Goal: Obtain resource: Obtain resource

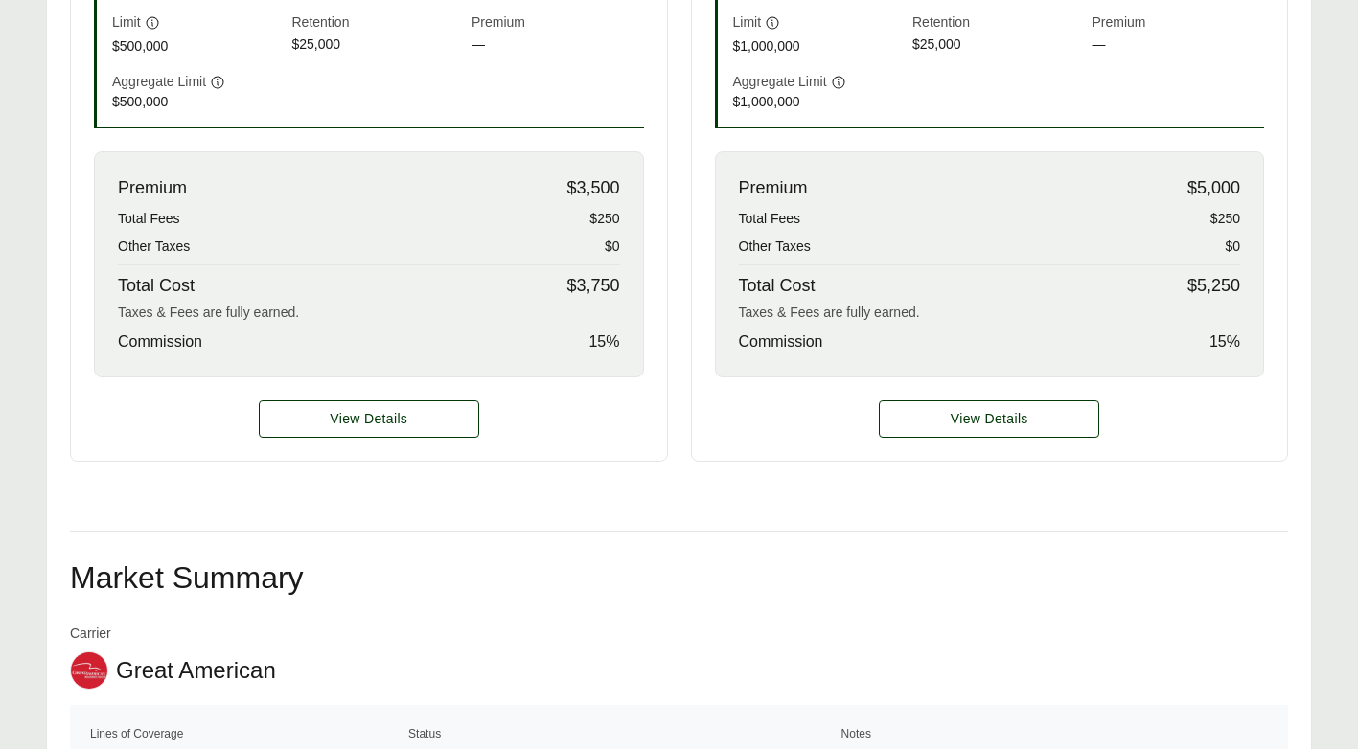
scroll to position [767, 0]
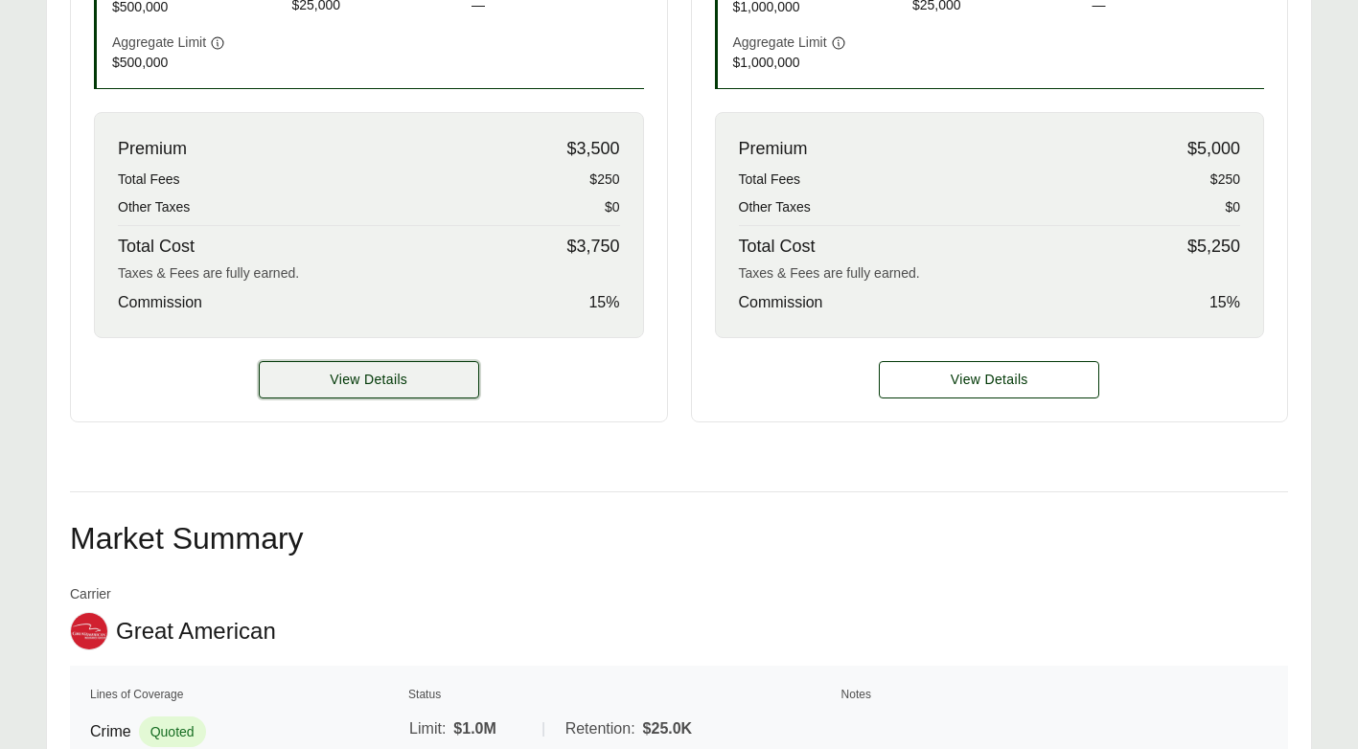
click at [422, 377] on button "View Details" at bounding box center [369, 379] width 220 height 37
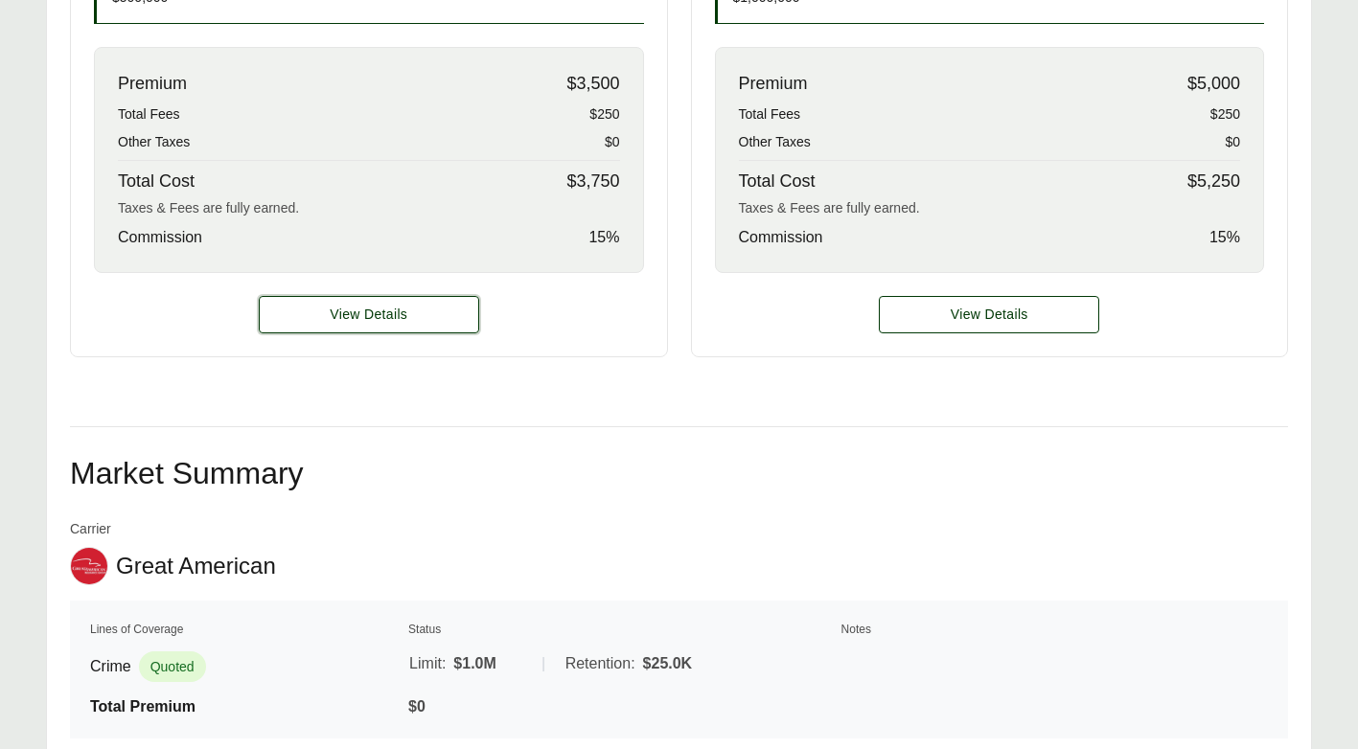
scroll to position [863, 0]
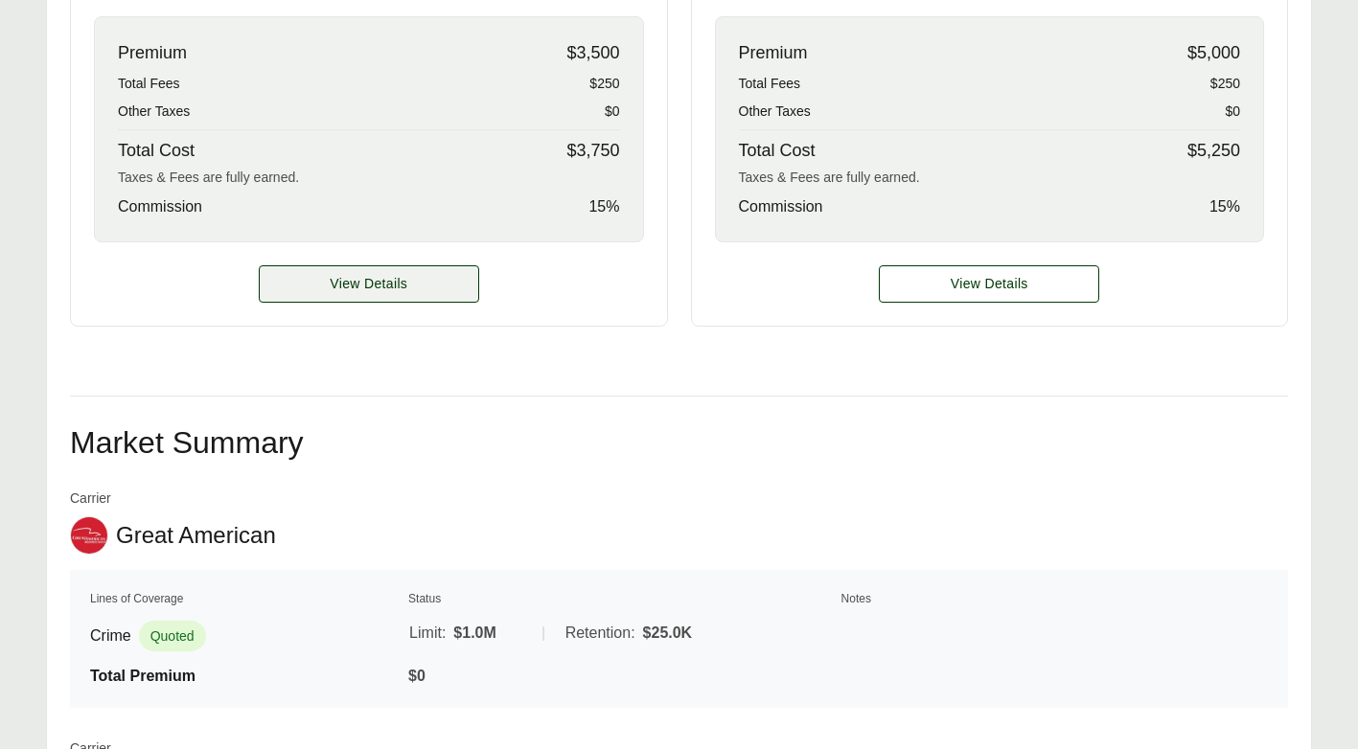
click at [399, 288] on span "View Details" at bounding box center [369, 284] width 78 height 20
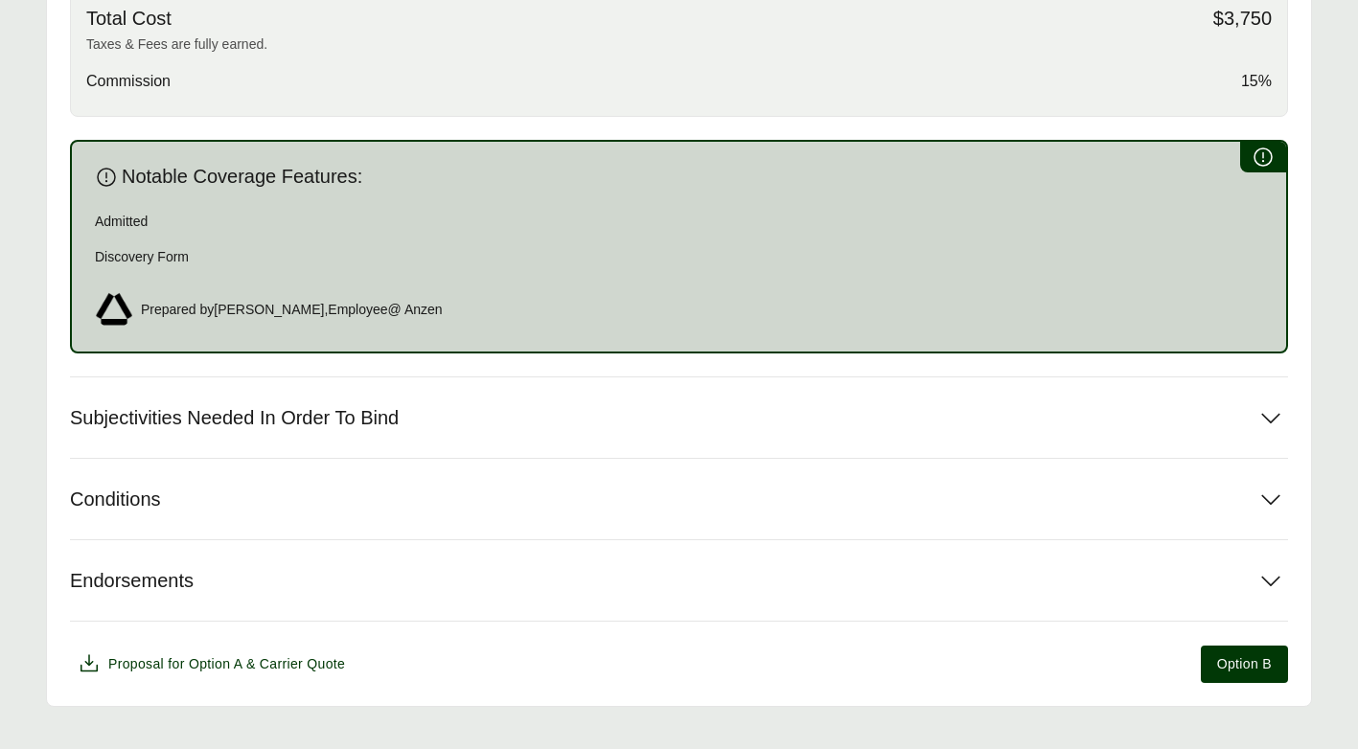
scroll to position [1019, 0]
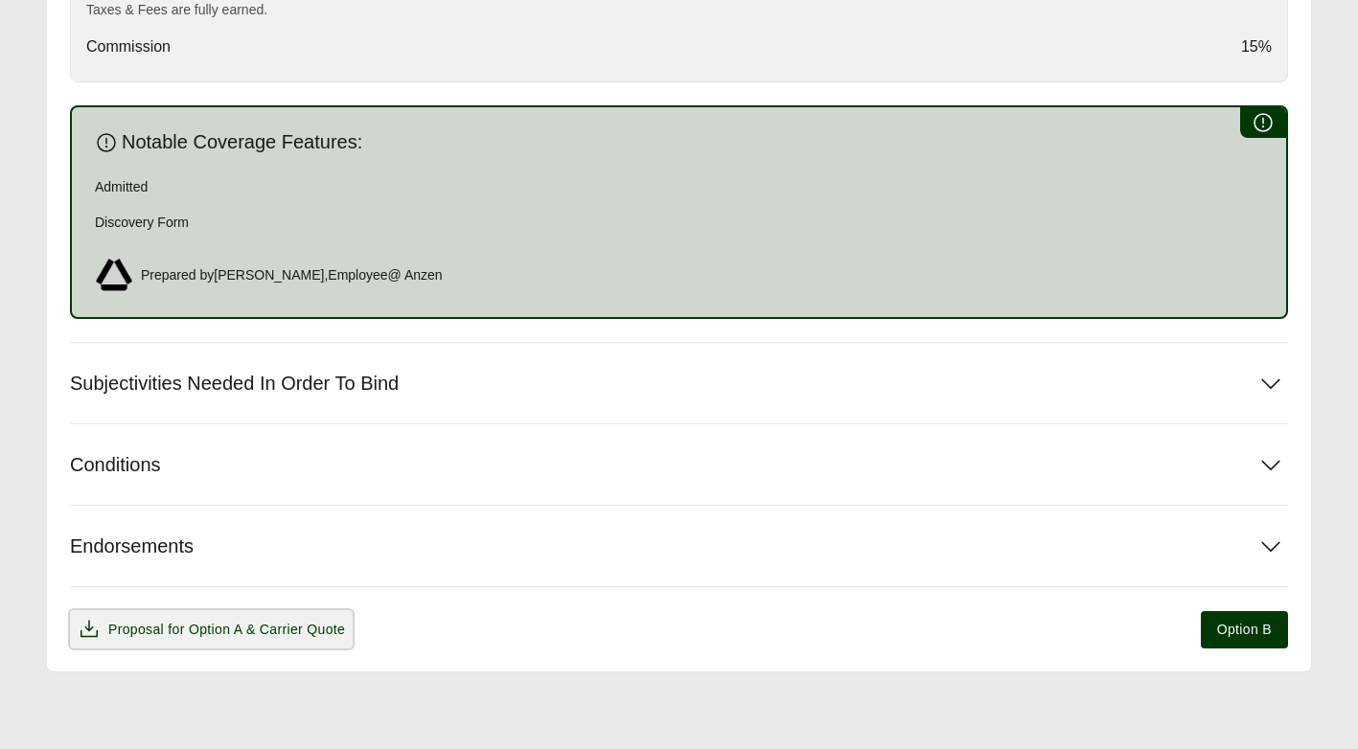
click at [281, 628] on span "& Carrier Quote" at bounding box center [295, 629] width 99 height 15
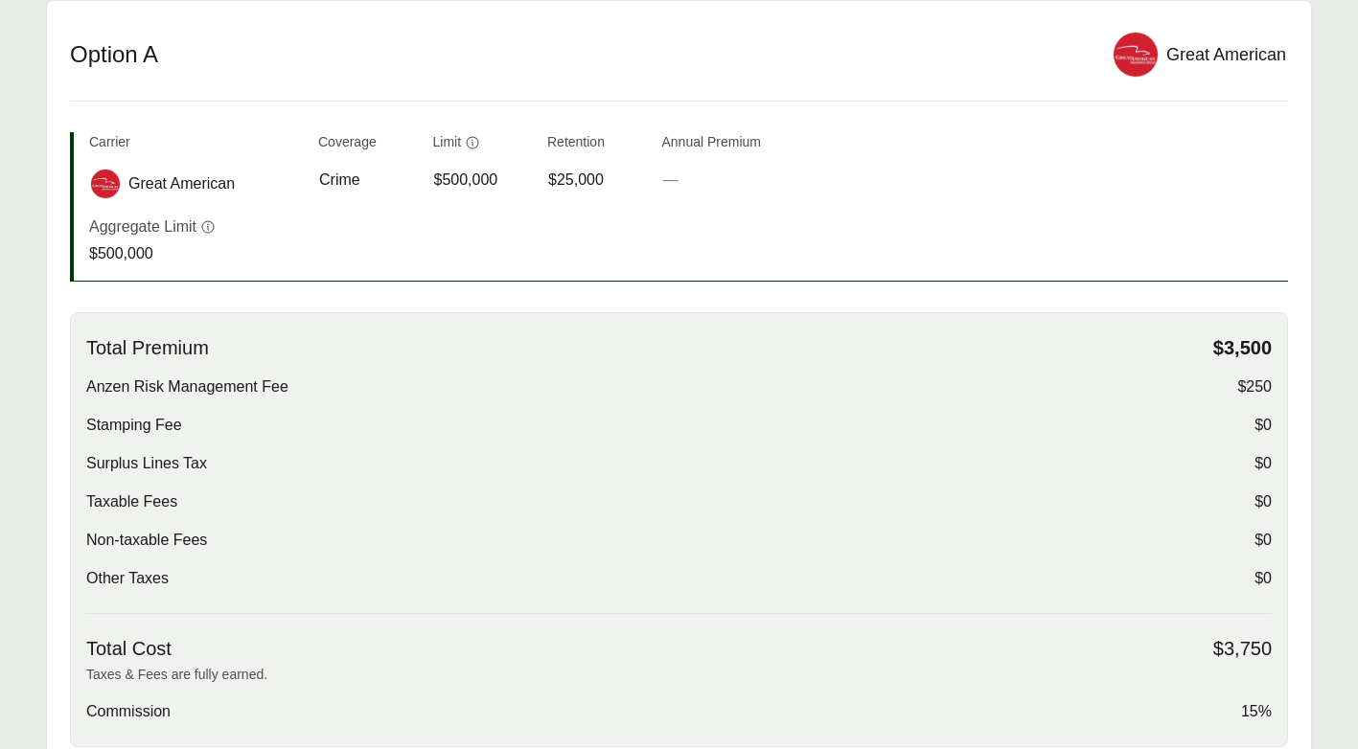
scroll to position [348, 0]
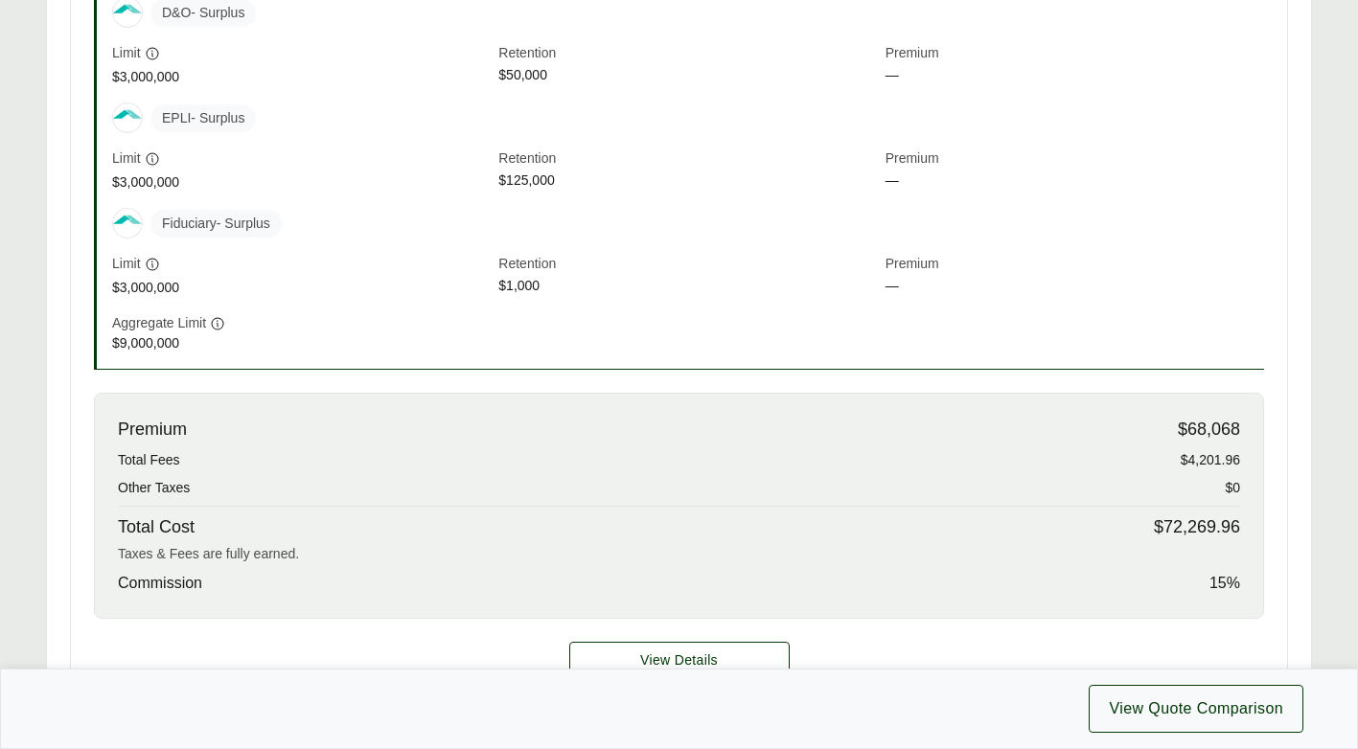
scroll to position [767, 0]
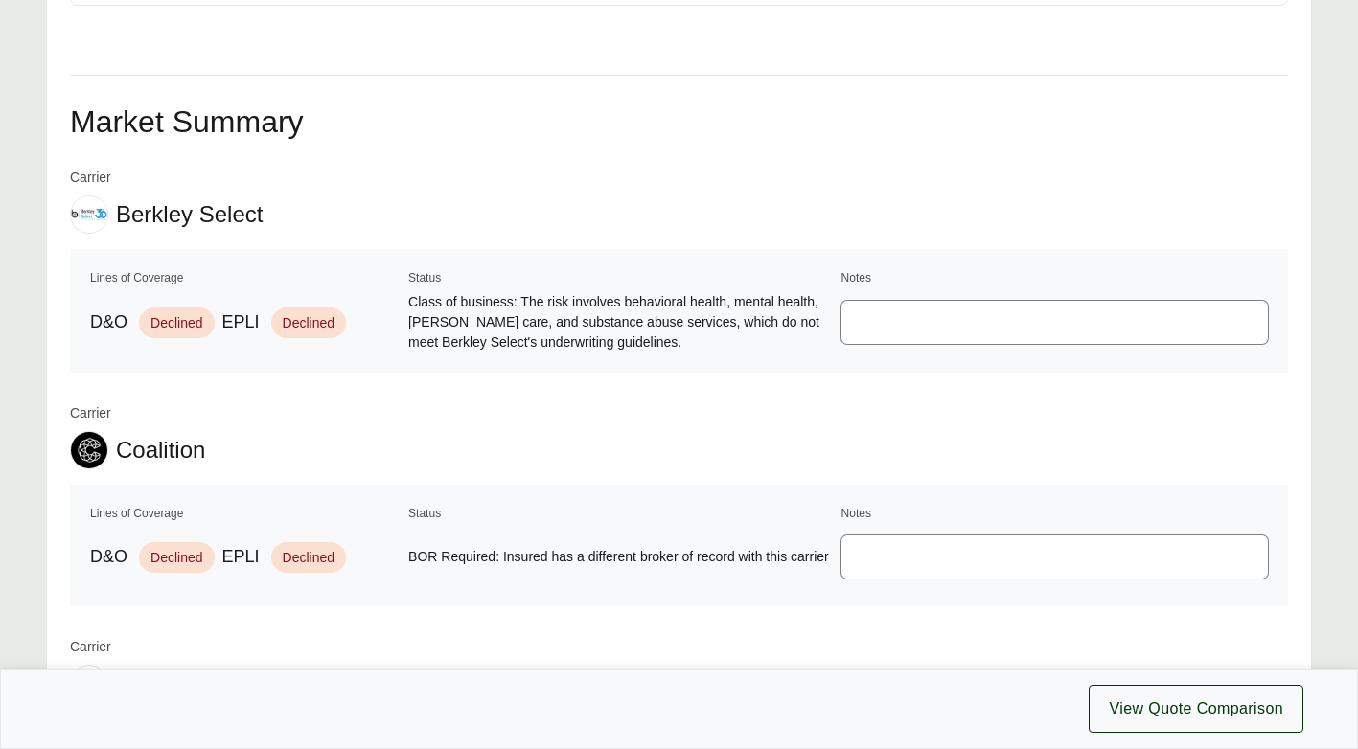
scroll to position [1438, 0]
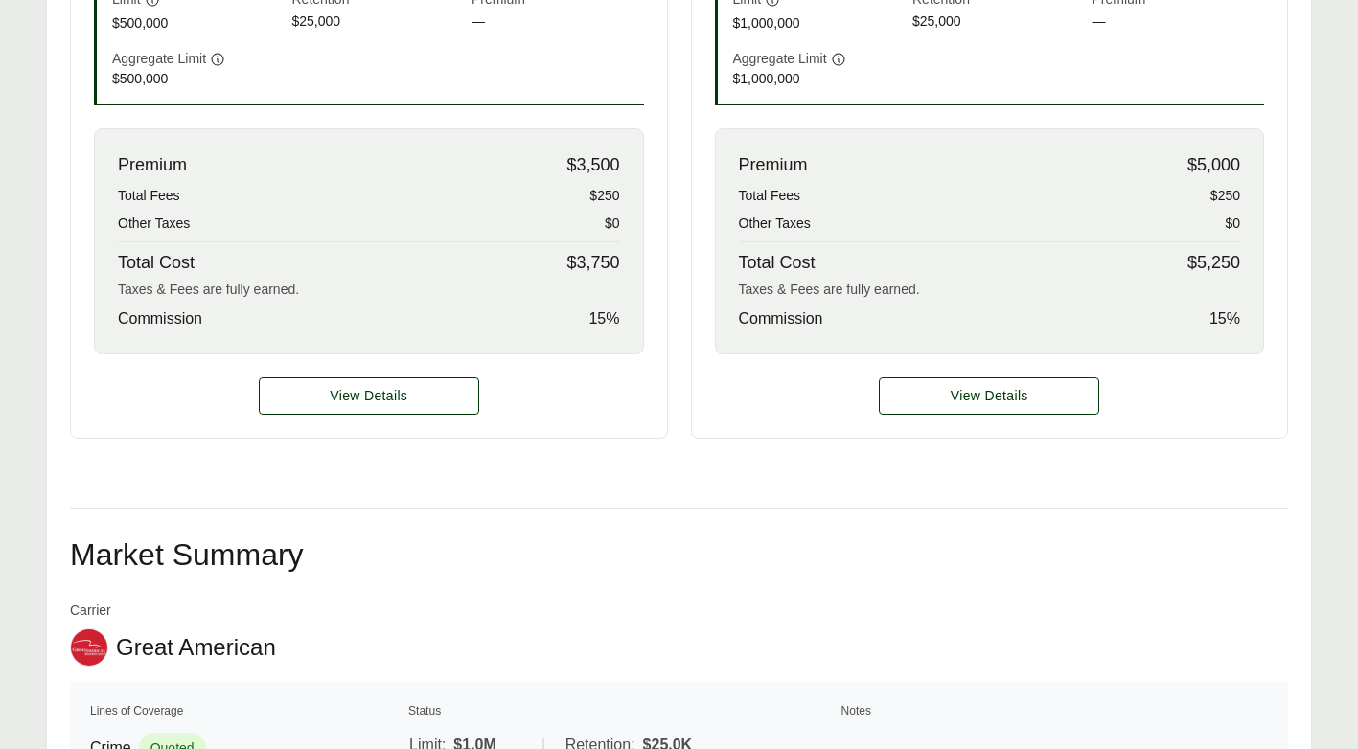
scroll to position [767, 0]
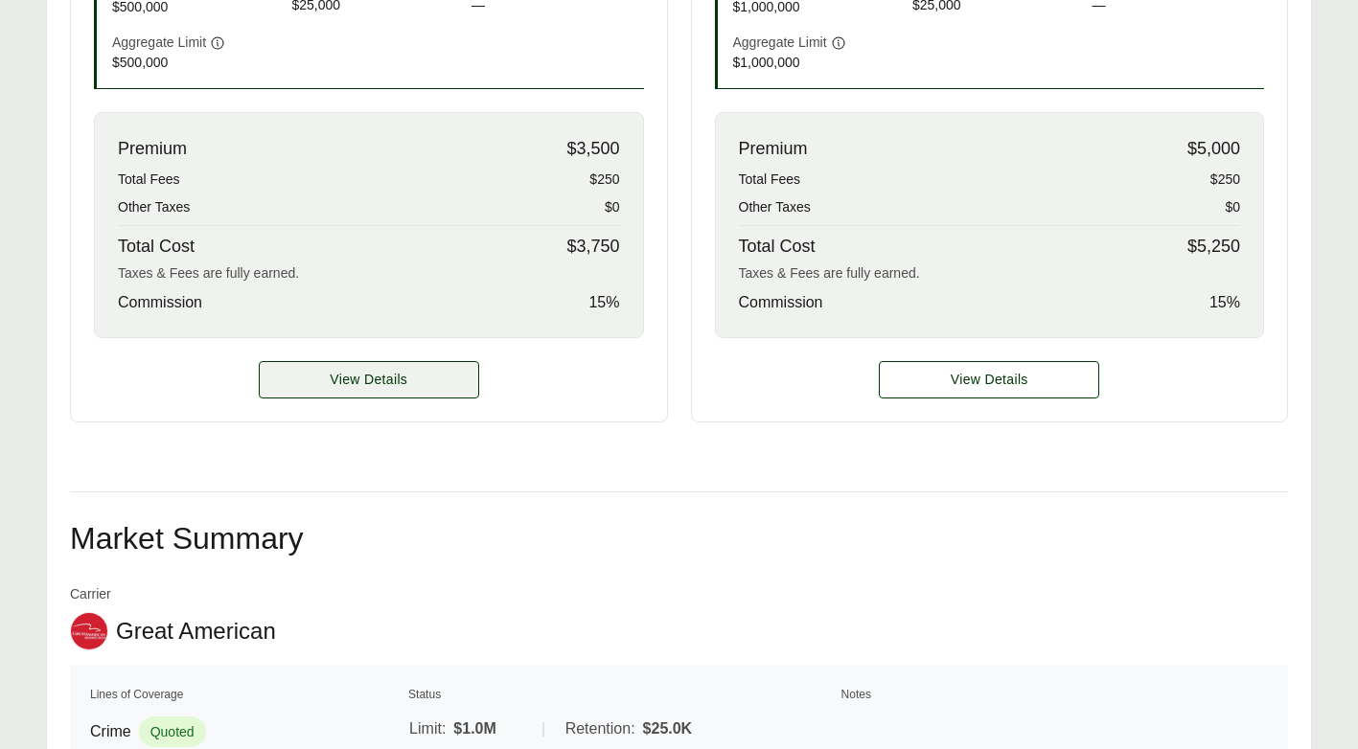
click at [381, 378] on span "View Details" at bounding box center [369, 380] width 78 height 20
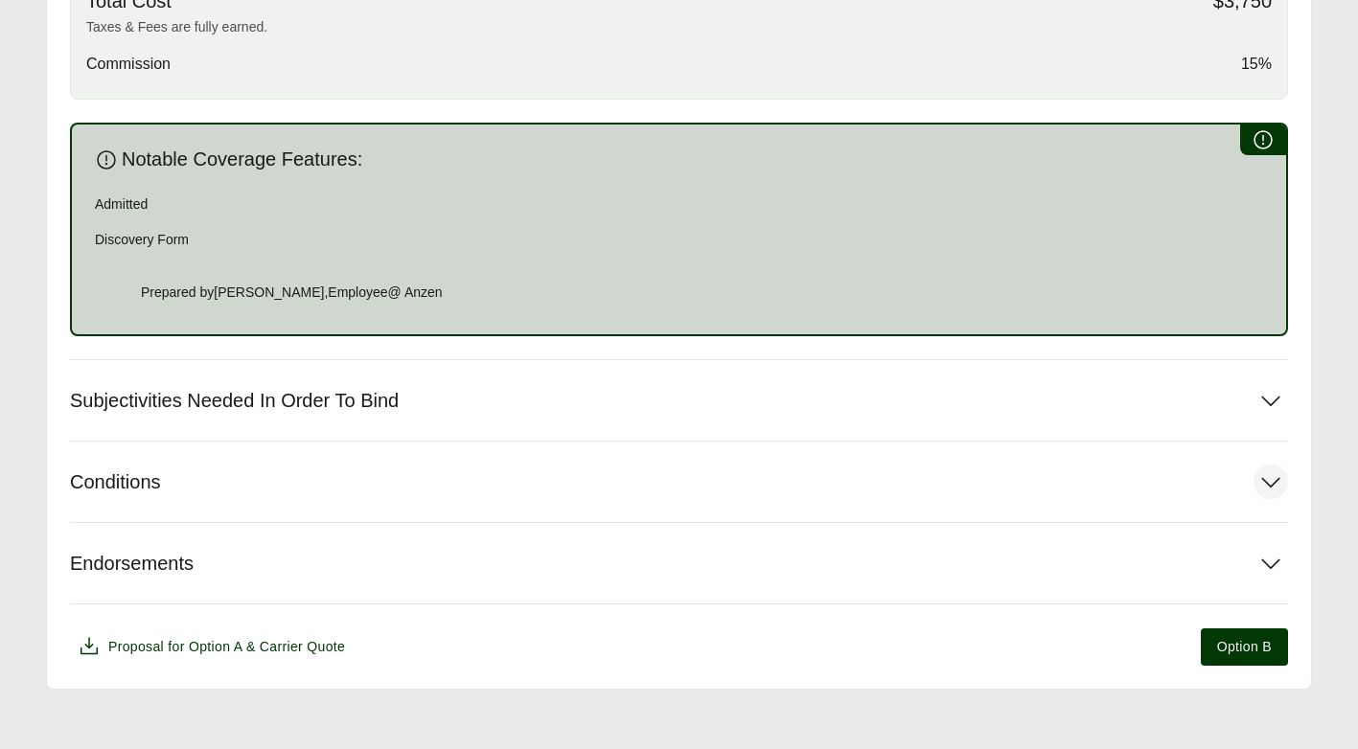
scroll to position [1019, 0]
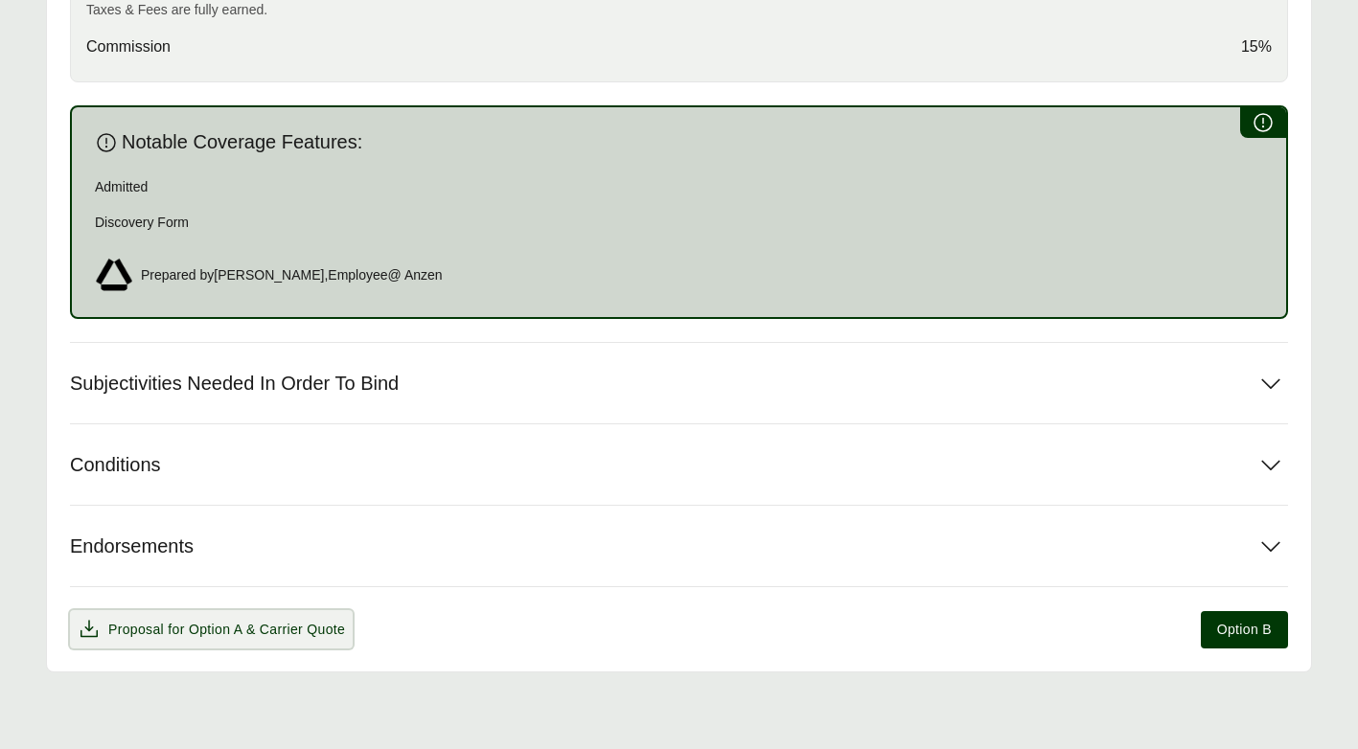
click at [189, 627] on span "Option A" at bounding box center [216, 629] width 54 height 15
